Goal: Information Seeking & Learning: Learn about a topic

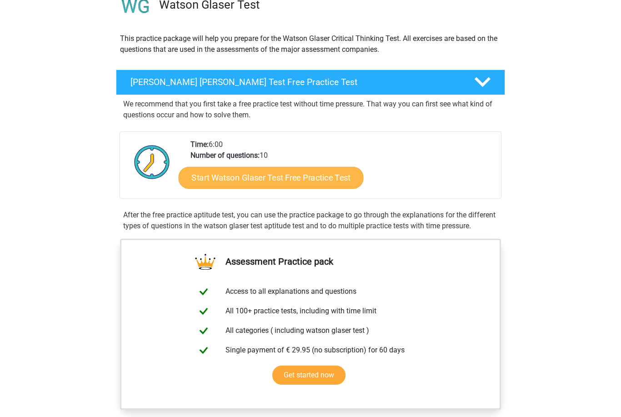
scroll to position [80, 0]
click at [309, 181] on link "Start Watson Glaser Test Free Practice Test" at bounding box center [271, 178] width 185 height 22
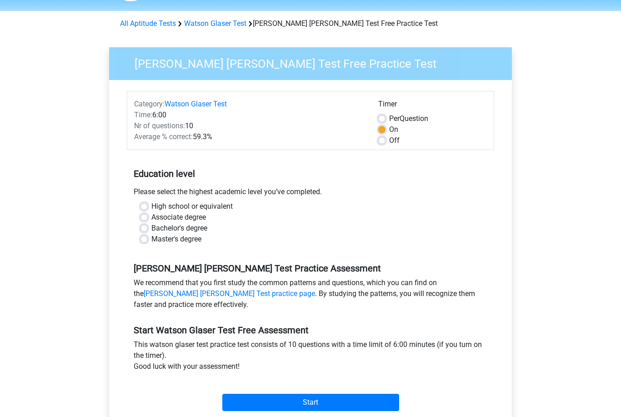
scroll to position [37, 0]
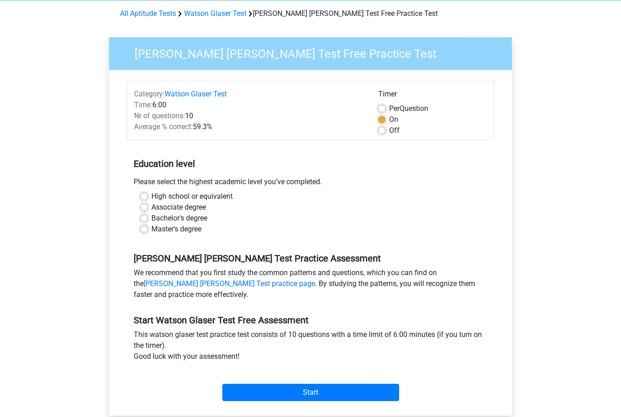
click at [171, 219] on label "Bachelor's degree" at bounding box center [179, 218] width 56 height 11
click at [148, 219] on input "Bachelor's degree" at bounding box center [144, 217] width 7 height 9
radio input "true"
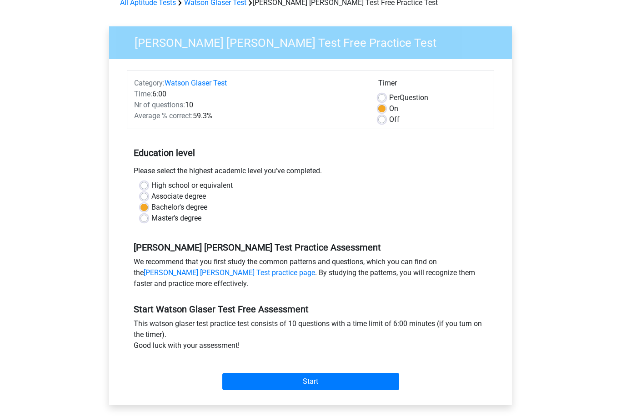
scroll to position [50, 0]
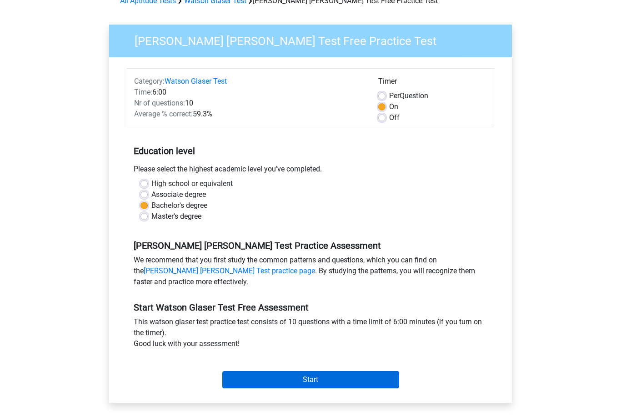
click at [256, 381] on input "Start" at bounding box center [310, 379] width 177 height 17
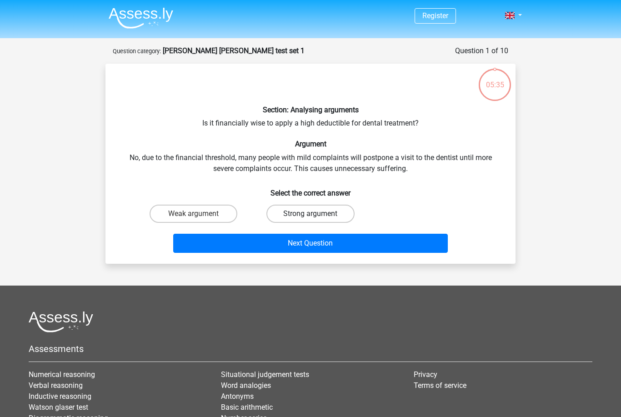
click at [304, 218] on label "Strong argument" at bounding box center [310, 214] width 88 height 18
click at [311, 218] on input "Strong argument" at bounding box center [314, 217] width 6 height 6
radio input "true"
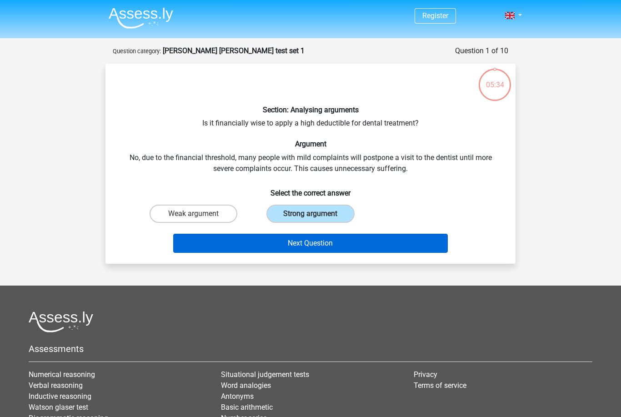
click at [301, 246] on button "Next Question" at bounding box center [310, 243] width 275 height 19
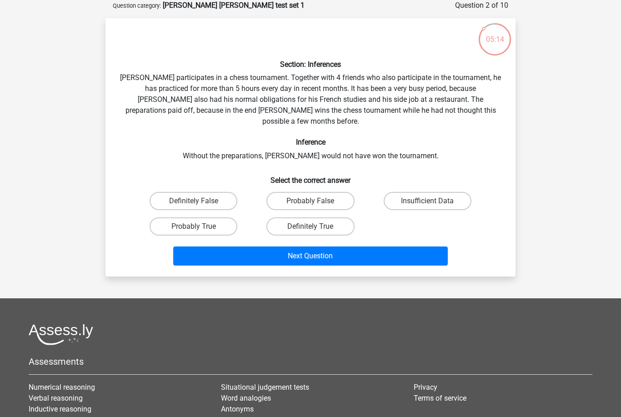
scroll to position [43, 0]
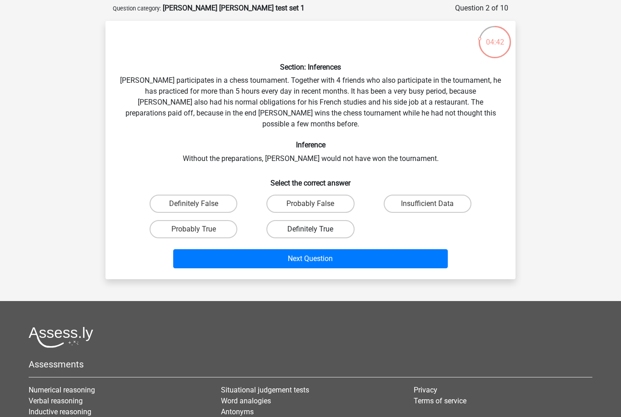
click at [309, 221] on label "Definitely True" at bounding box center [310, 229] width 88 height 18
click at [311, 229] on input "Definitely True" at bounding box center [314, 232] width 6 height 6
radio input "true"
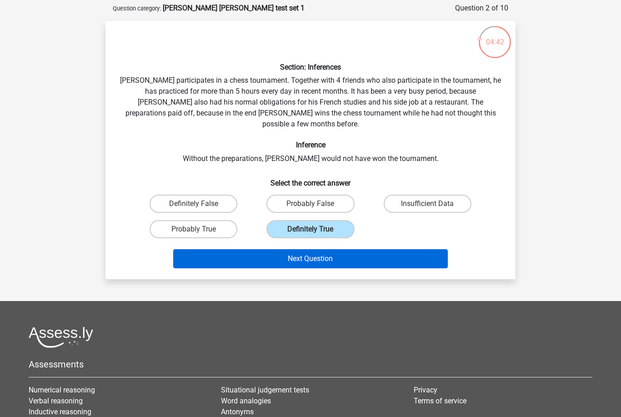
click at [309, 249] on button "Next Question" at bounding box center [310, 258] width 275 height 19
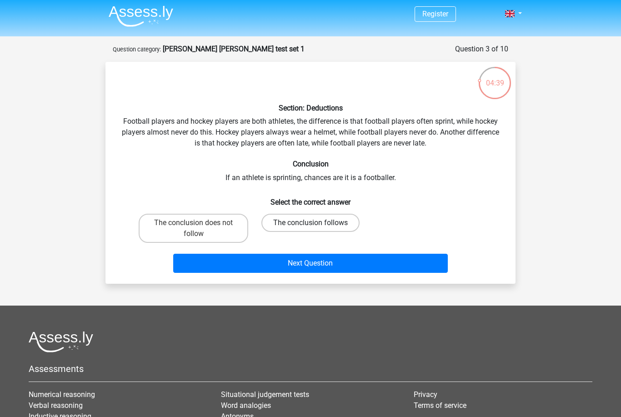
scroll to position [0, 0]
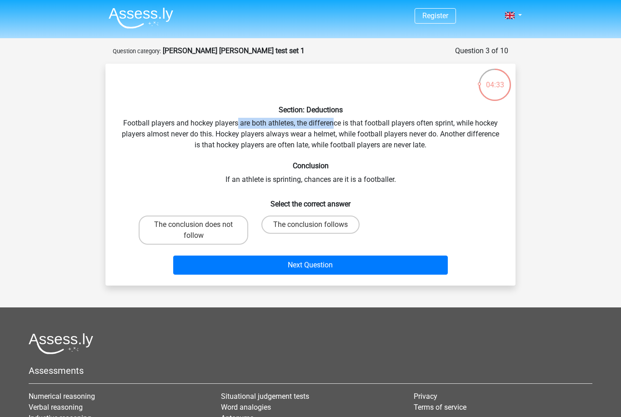
drag, startPoint x: 236, startPoint y: 124, endPoint x: 333, endPoint y: 125, distance: 96.4
click at [333, 125] on div "Section: Deductions Football players and hockey players are both athletes, the …" at bounding box center [310, 174] width 403 height 207
click at [196, 237] on label "The conclusion does not follow" at bounding box center [194, 230] width 110 height 29
click at [196, 231] on input "The conclusion does not follow" at bounding box center [197, 228] width 6 height 6
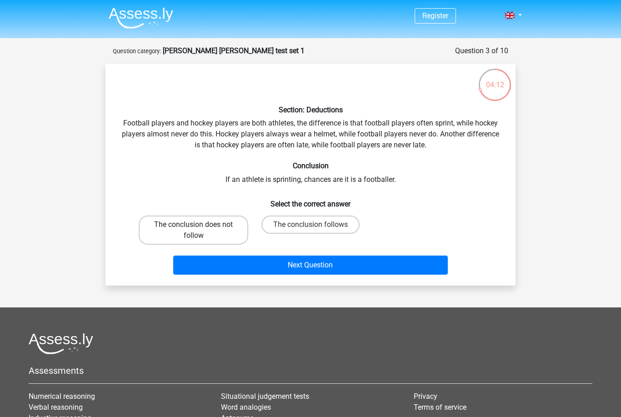
radio input "true"
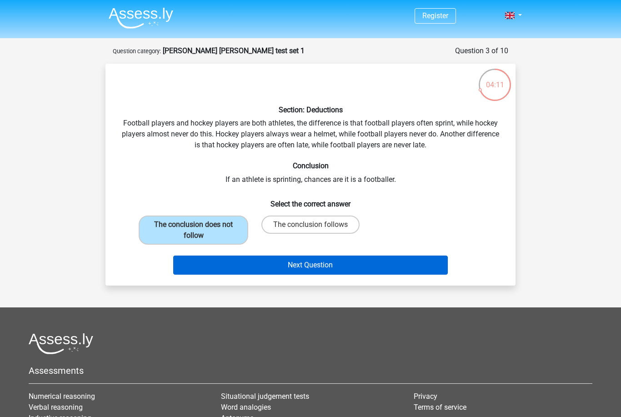
click at [211, 265] on button "Next Question" at bounding box center [310, 265] width 275 height 19
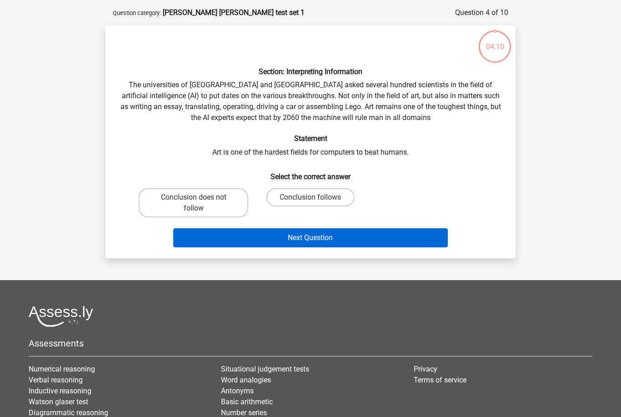
scroll to position [45, 0]
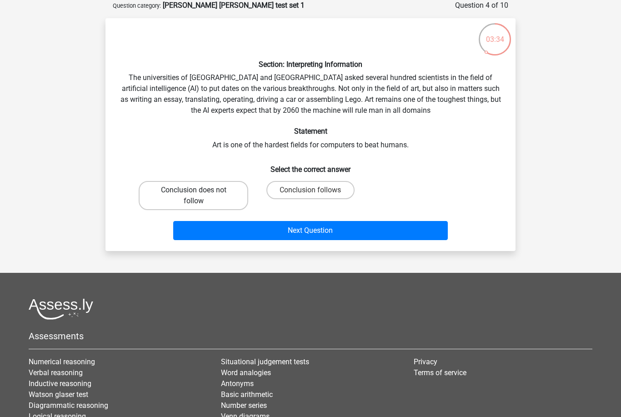
click at [181, 195] on label "Conclusion does not follow" at bounding box center [194, 195] width 110 height 29
click at [194, 195] on input "Conclusion does not follow" at bounding box center [197, 193] width 6 height 6
radio input "true"
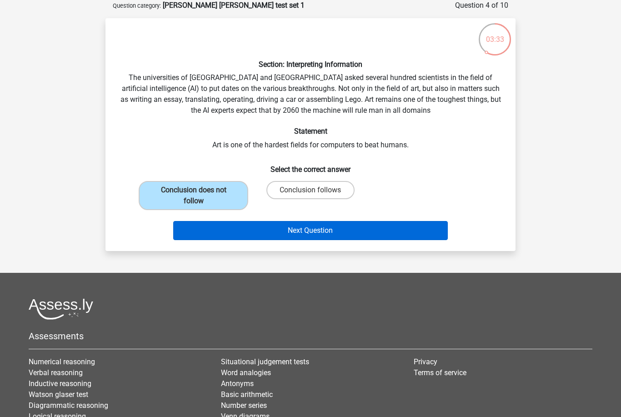
click at [254, 237] on button "Next Question" at bounding box center [310, 230] width 275 height 19
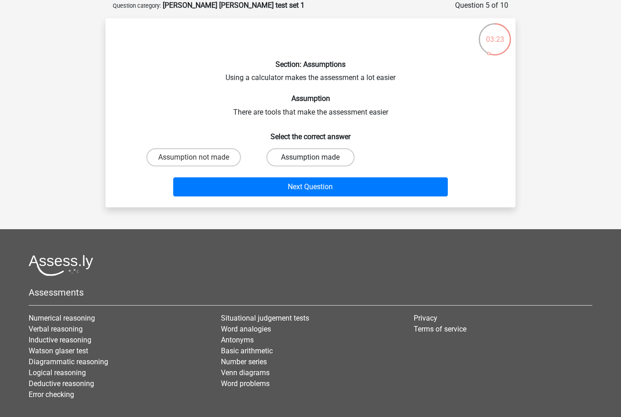
click at [294, 160] on label "Assumption made" at bounding box center [310, 157] width 88 height 18
click at [311, 160] on input "Assumption made" at bounding box center [314, 160] width 6 height 6
radio input "true"
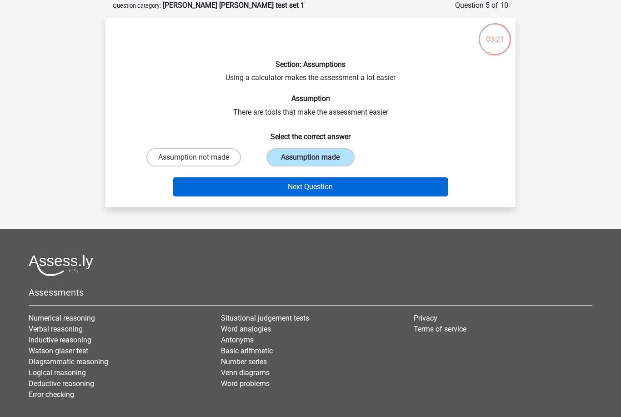
click at [302, 190] on button "Next Question" at bounding box center [310, 186] width 275 height 19
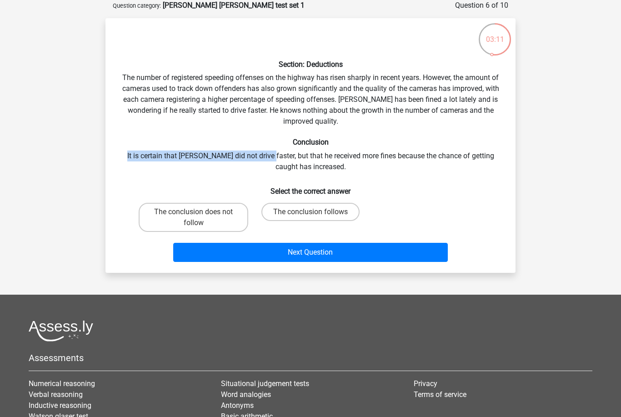
drag, startPoint x: 261, startPoint y: 154, endPoint x: 351, endPoint y: 152, distance: 90.1
click at [351, 152] on div "Section: Deductions The number of registered speeding offenses on the highway h…" at bounding box center [310, 145] width 403 height 240
click at [212, 221] on label "The conclusion does not follow" at bounding box center [194, 217] width 110 height 29
click at [200, 218] on input "The conclusion does not follow" at bounding box center [197, 215] width 6 height 6
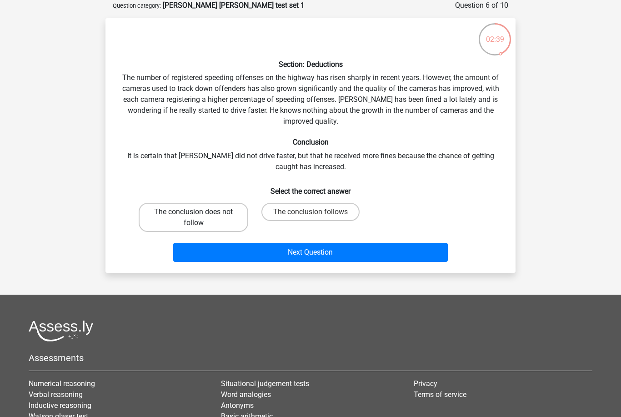
radio input "true"
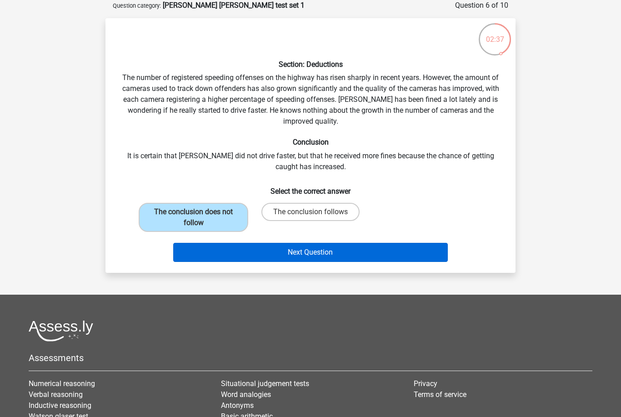
click at [246, 256] on button "Next Question" at bounding box center [310, 252] width 275 height 19
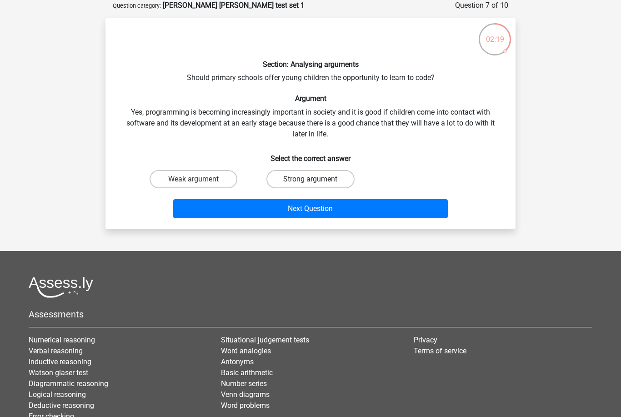
click at [315, 178] on label "Strong argument" at bounding box center [310, 179] width 88 height 18
click at [315, 179] on input "Strong argument" at bounding box center [314, 182] width 6 height 6
radio input "true"
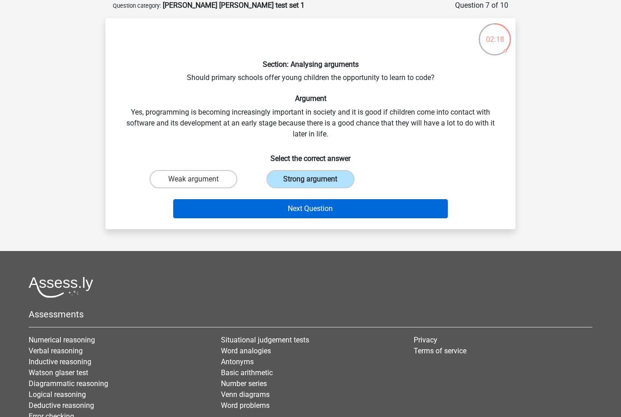
click at [295, 204] on button "Next Question" at bounding box center [310, 208] width 275 height 19
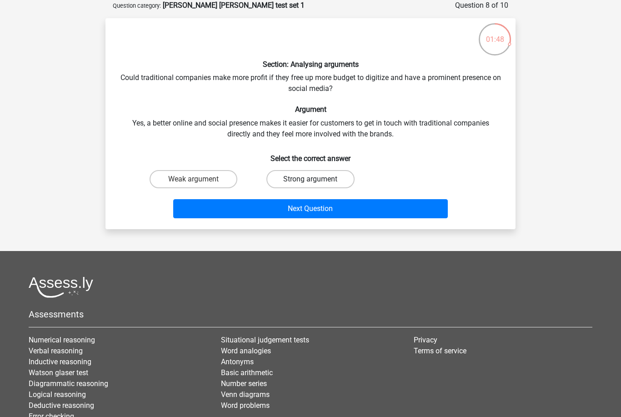
click at [323, 176] on label "Strong argument" at bounding box center [310, 179] width 88 height 18
click at [316, 179] on input "Strong argument" at bounding box center [314, 182] width 6 height 6
radio input "true"
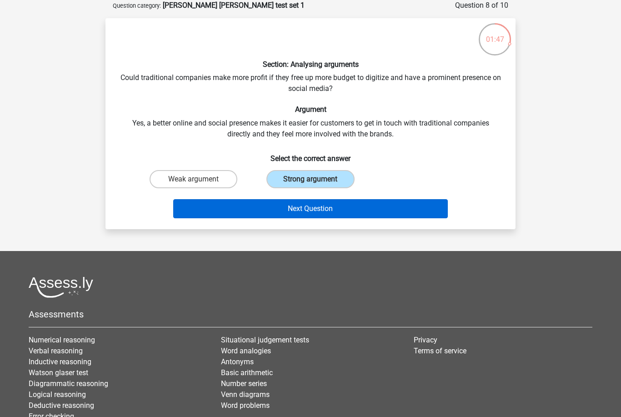
click at [320, 206] on button "Next Question" at bounding box center [310, 208] width 275 height 19
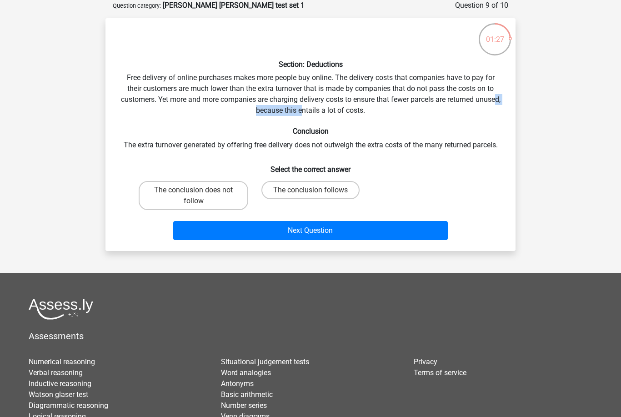
drag, startPoint x: 261, startPoint y: 110, endPoint x: 314, endPoint y: 110, distance: 52.3
click at [314, 110] on div "Section: Deductions Free delivery of online purchases makes more people buy onl…" at bounding box center [310, 134] width 403 height 218
drag, startPoint x: 141, startPoint y: 146, endPoint x: 204, endPoint y: 147, distance: 62.3
click at [204, 147] on div "Section: Deductions Free delivery of online purchases makes more people buy onl…" at bounding box center [310, 134] width 403 height 218
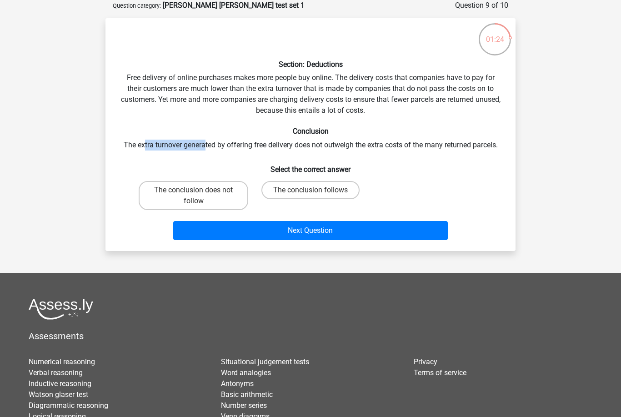
click at [204, 147] on div "Section: Deductions Free delivery of online purchases makes more people buy onl…" at bounding box center [310, 134] width 403 height 218
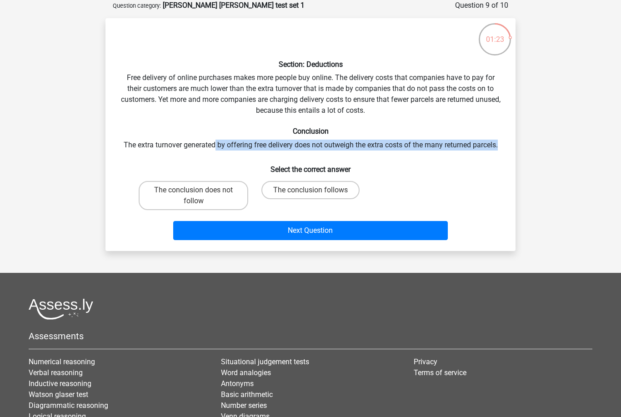
drag, startPoint x: 213, startPoint y: 143, endPoint x: 352, endPoint y: 151, distance: 139.4
click at [352, 151] on div "Section: Deductions Free delivery of online purchases makes more people buy onl…" at bounding box center [310, 134] width 403 height 218
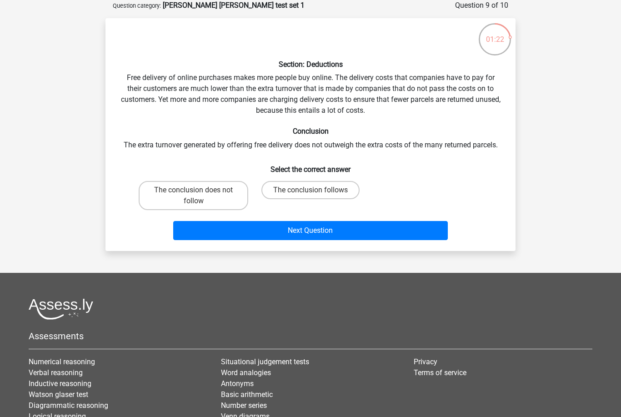
click at [352, 151] on div "Section: Deductions Free delivery of online purchases makes more people buy onl…" at bounding box center [310, 134] width 403 height 218
drag, startPoint x: 361, startPoint y: 144, endPoint x: 481, endPoint y: 146, distance: 119.6
click at [481, 146] on div "Section: Deductions Free delivery of online purchases makes more people buy onl…" at bounding box center [310, 134] width 403 height 218
click at [312, 195] on input "The conclusion follows" at bounding box center [314, 193] width 6 height 6
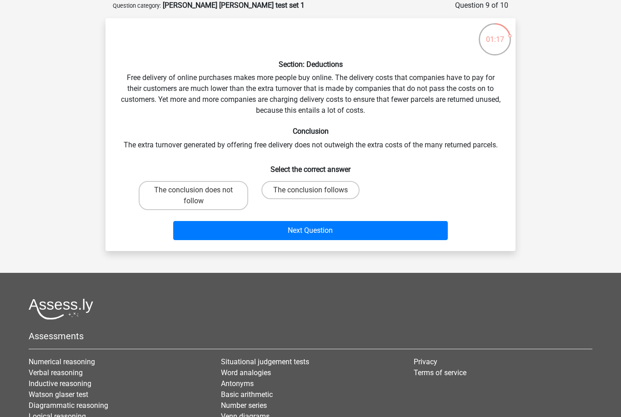
radio input "true"
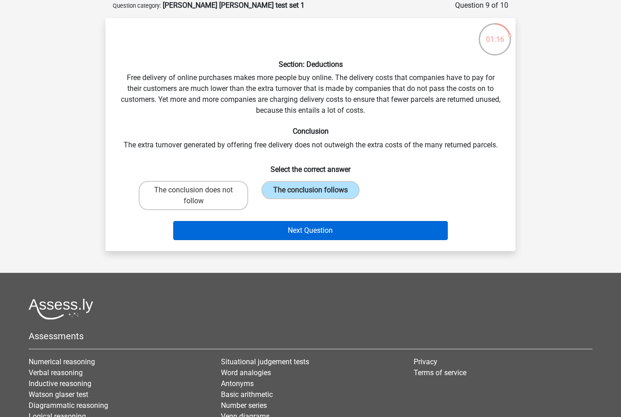
click at [300, 230] on button "Next Question" at bounding box center [310, 230] width 275 height 19
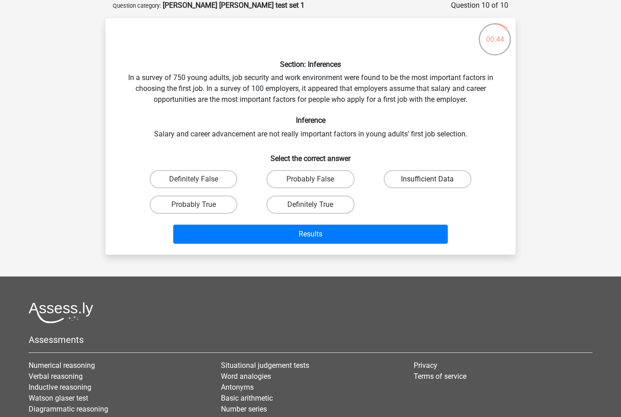
click at [417, 188] on label "Insufficient Data" at bounding box center [428, 179] width 88 height 18
click at [427, 185] on input "Insufficient Data" at bounding box center [430, 182] width 6 height 6
radio input "true"
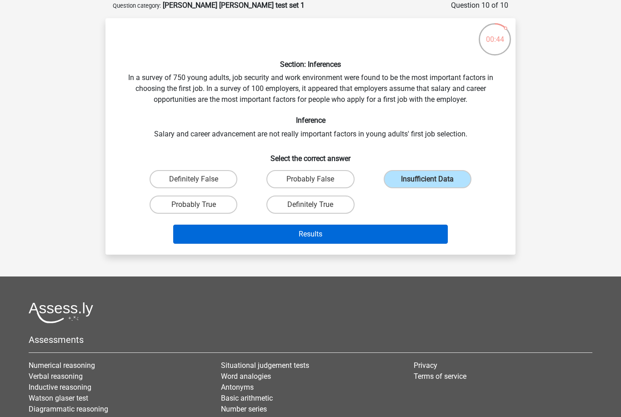
click at [343, 239] on button "Results" at bounding box center [310, 234] width 275 height 19
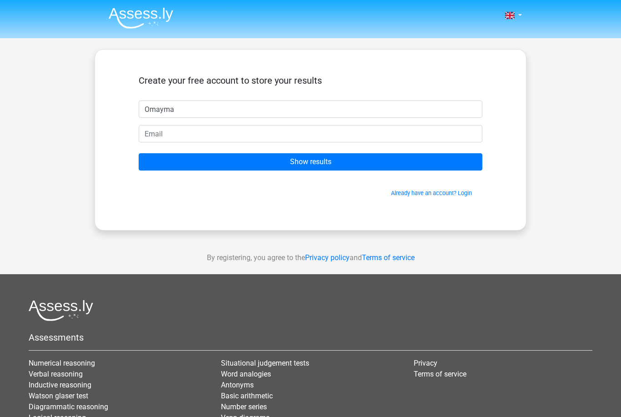
type input "Omayma"
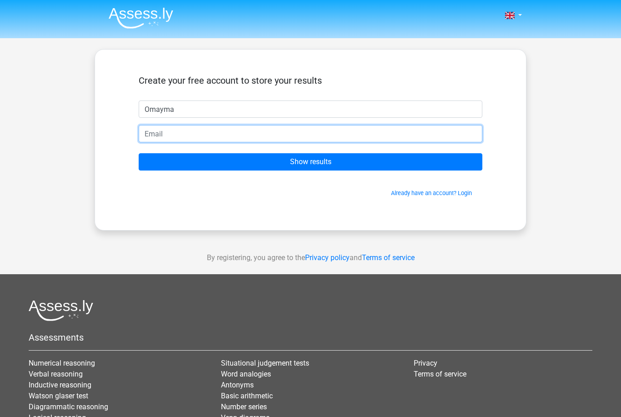
click at [310, 138] on input "email" at bounding box center [311, 133] width 344 height 17
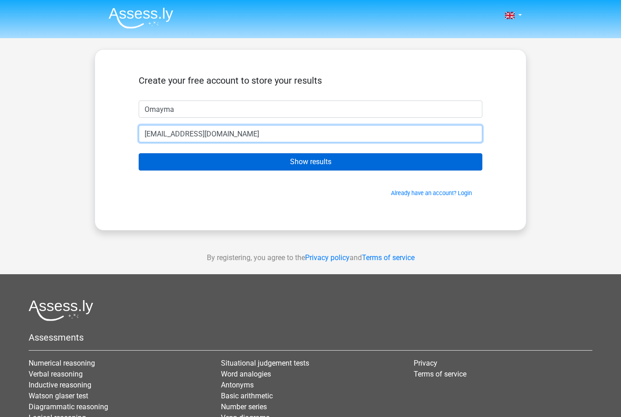
type input "[EMAIL_ADDRESS][DOMAIN_NAME]"
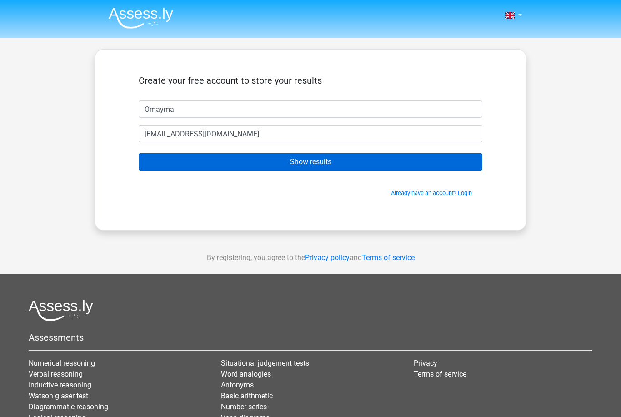
click at [261, 164] on input "Show results" at bounding box center [311, 161] width 344 height 17
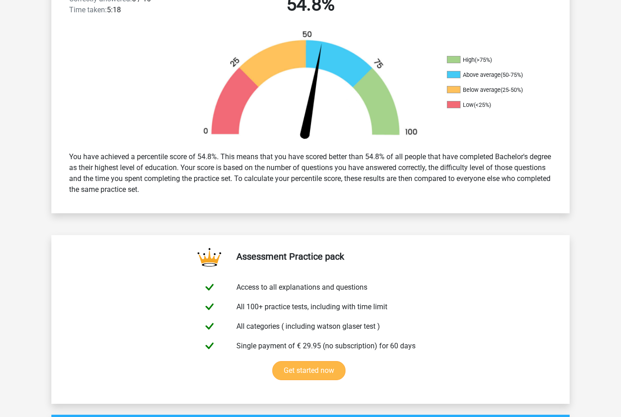
scroll to position [266, 0]
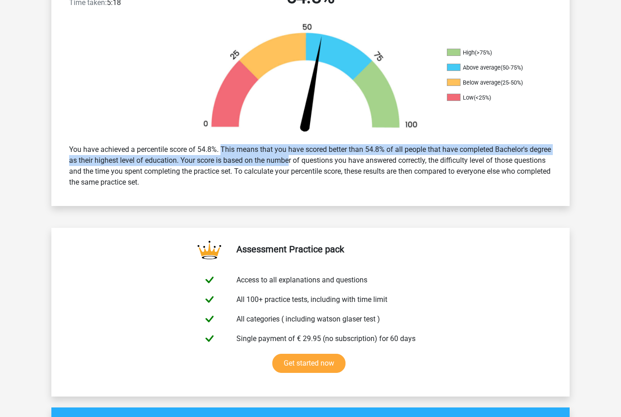
drag, startPoint x: 206, startPoint y: 148, endPoint x: 290, endPoint y: 157, distance: 85.1
click at [290, 157] on div "You have achieved a percentile score of 54.8%. This means that you have scored …" at bounding box center [310, 166] width 497 height 51
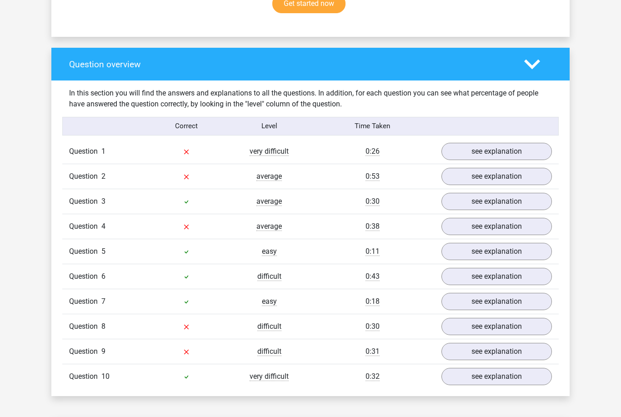
scroll to position [638, 0]
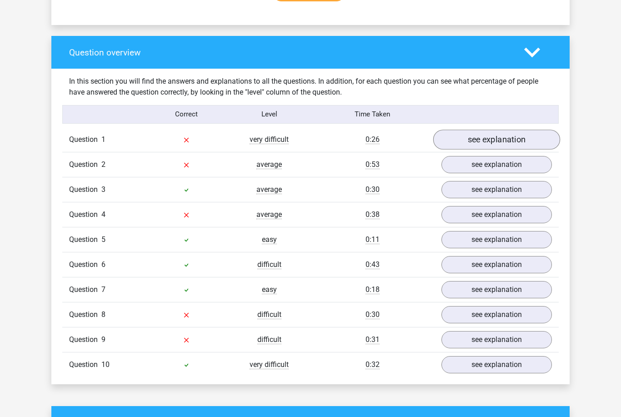
click at [487, 141] on link "see explanation" at bounding box center [496, 140] width 127 height 20
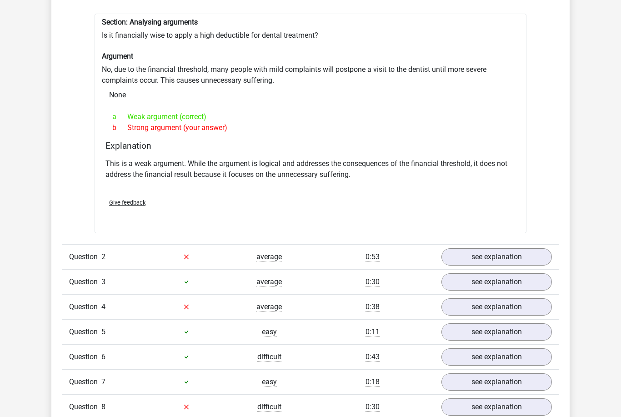
scroll to position [787, 0]
click at [478, 304] on link "see explanation" at bounding box center [496, 307] width 127 height 20
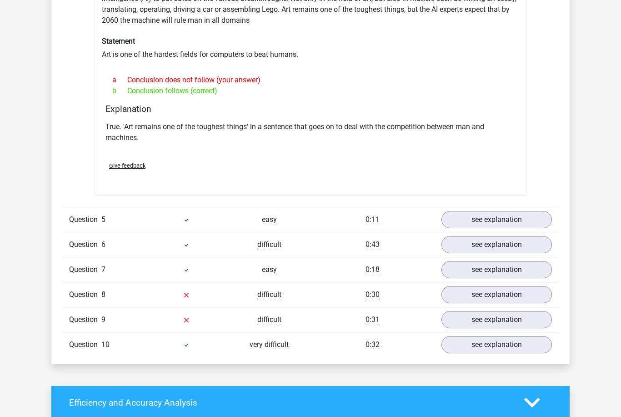
scroll to position [1178, 0]
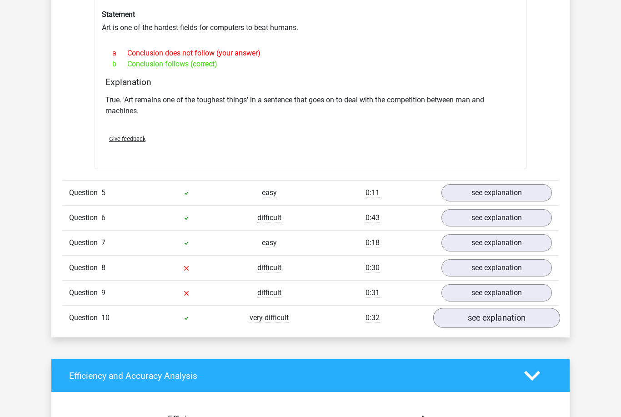
click at [486, 324] on link "see explanation" at bounding box center [496, 318] width 127 height 20
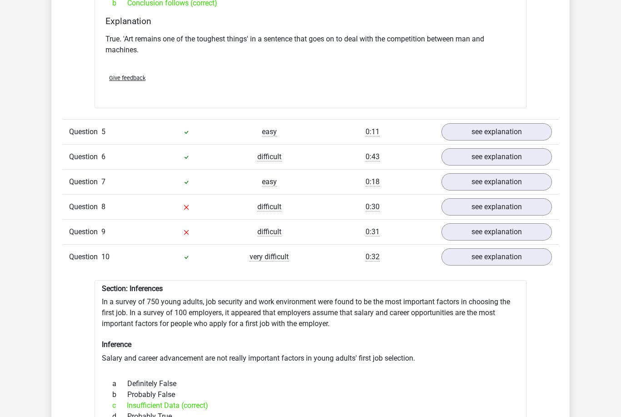
scroll to position [1241, 0]
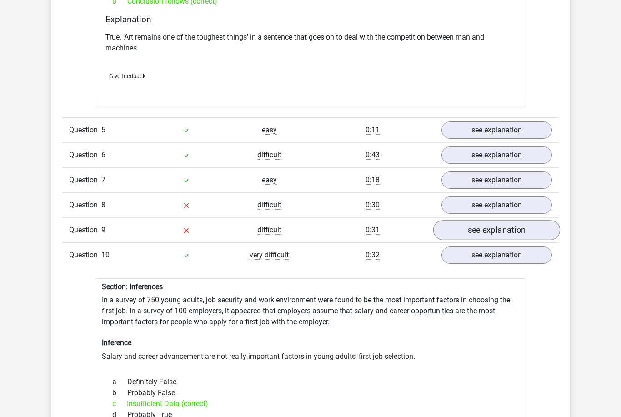
click at [486, 226] on link "see explanation" at bounding box center [496, 230] width 127 height 20
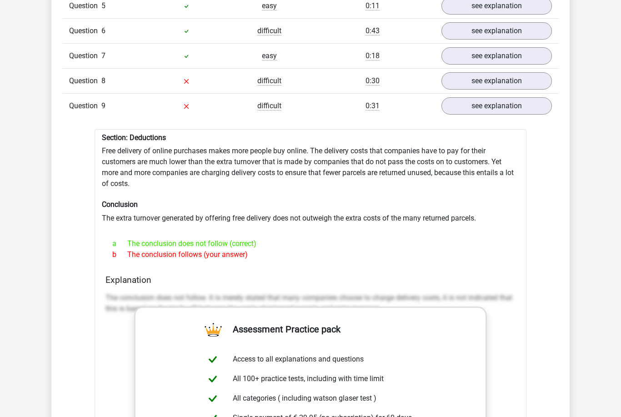
scroll to position [1362, 0]
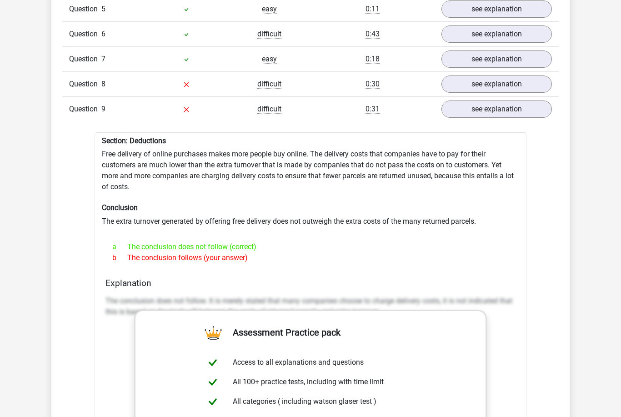
click at [240, 102] on div "Question 9 difficult 0:31 see explanation" at bounding box center [310, 108] width 497 height 25
click at [484, 106] on link "see explanation" at bounding box center [496, 109] width 127 height 20
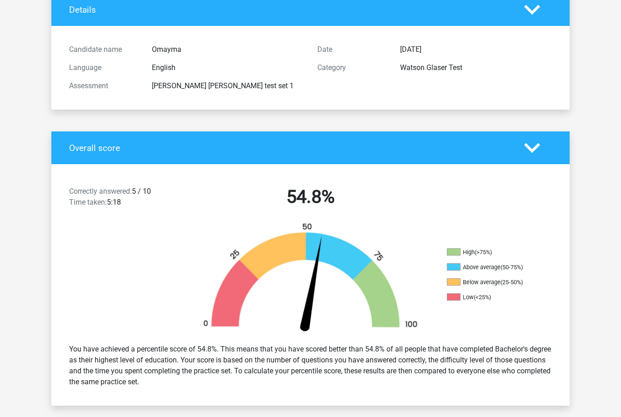
scroll to position [0, 0]
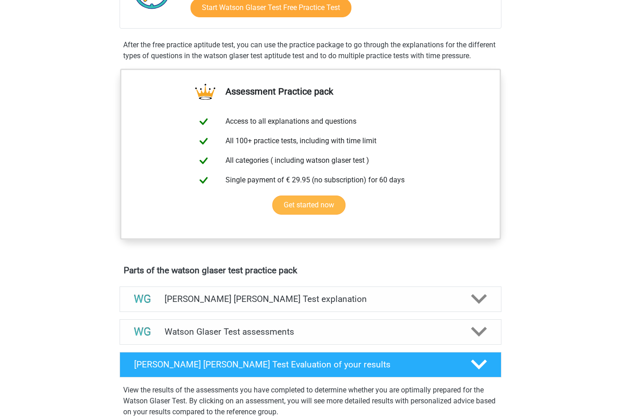
scroll to position [268, 0]
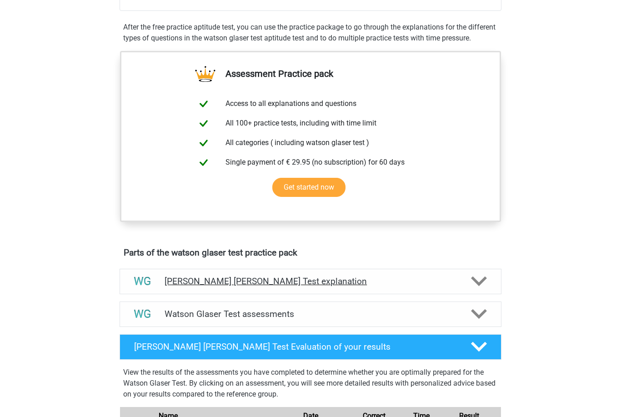
click at [321, 286] on h4 "[PERSON_NAME] [PERSON_NAME] Test explanation" at bounding box center [311, 281] width 292 height 10
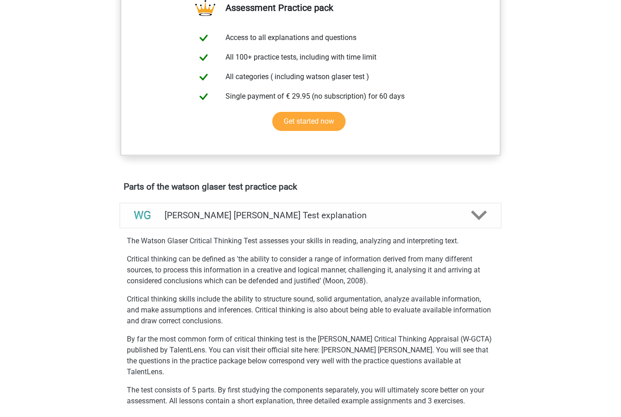
scroll to position [0, 0]
